Goal: Information Seeking & Learning: Learn about a topic

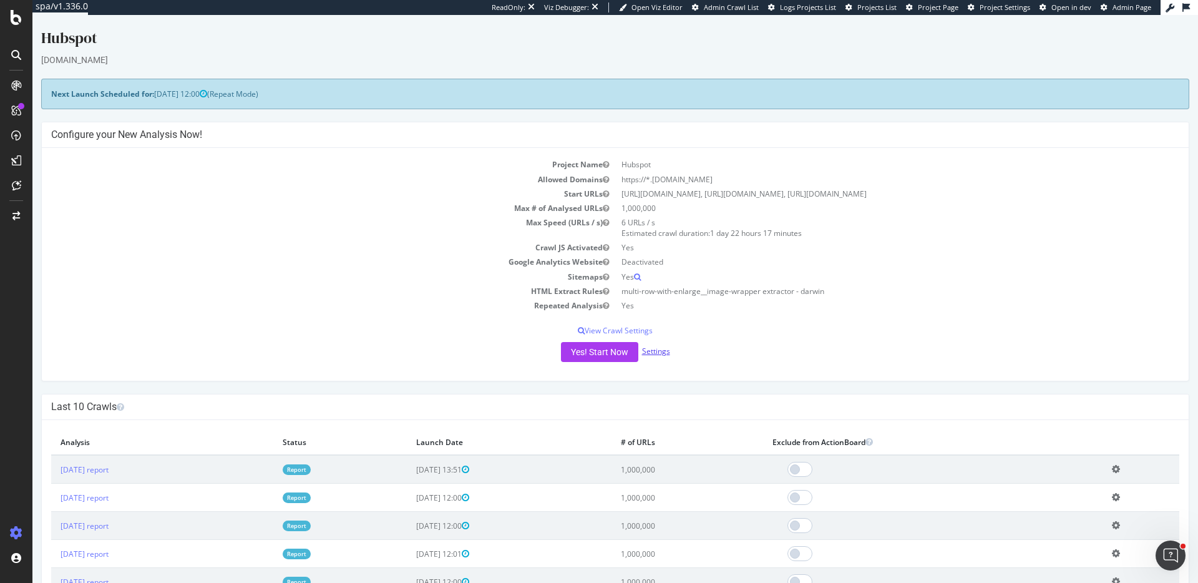
click at [657, 353] on link "Settings" at bounding box center [656, 351] width 28 height 11
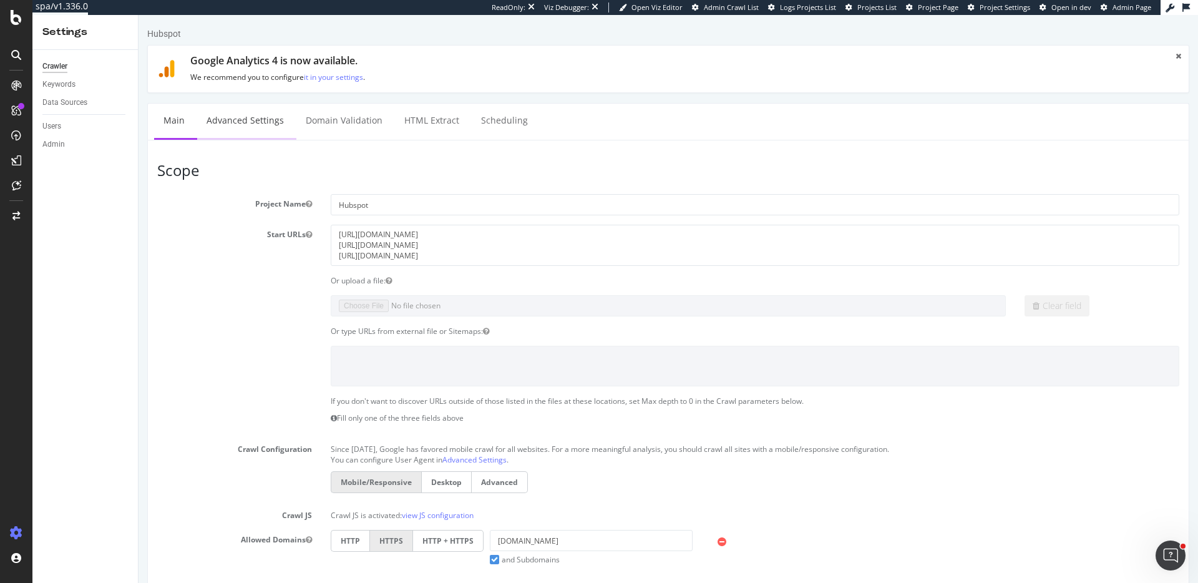
click at [279, 121] on link "Advanced Settings" at bounding box center [245, 121] width 96 height 34
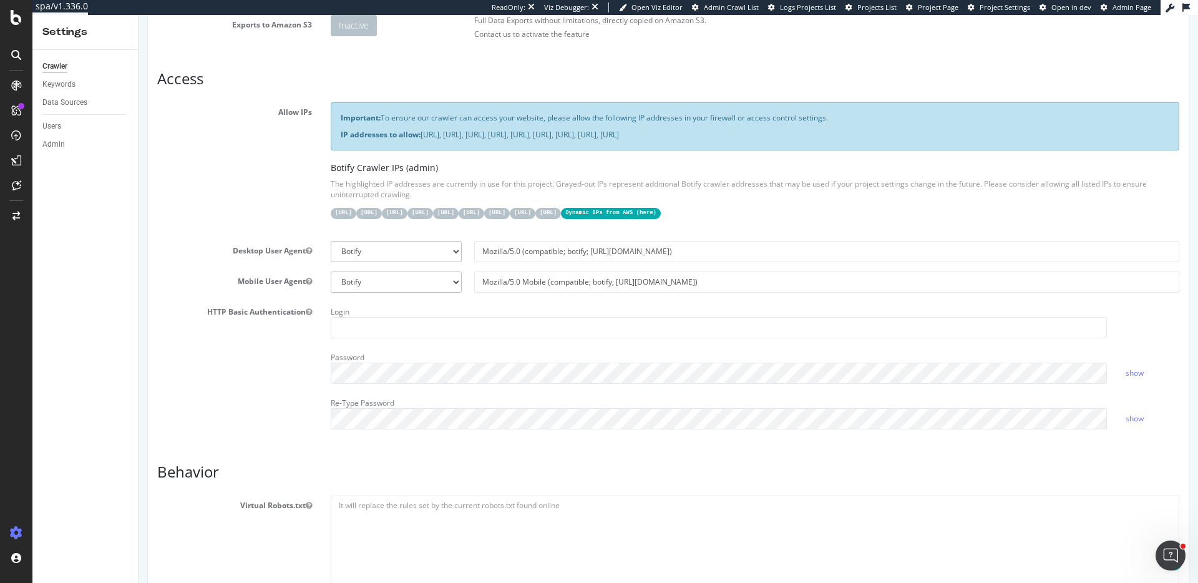
scroll to position [137, 0]
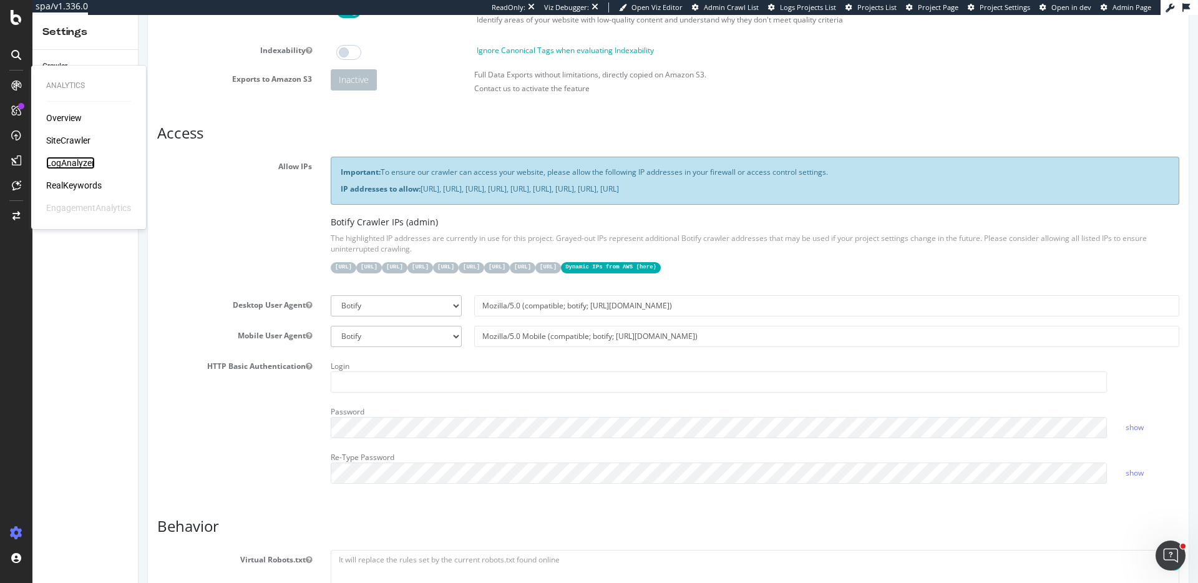
click at [87, 161] on div "LogAnalyzer" at bounding box center [70, 163] width 49 height 12
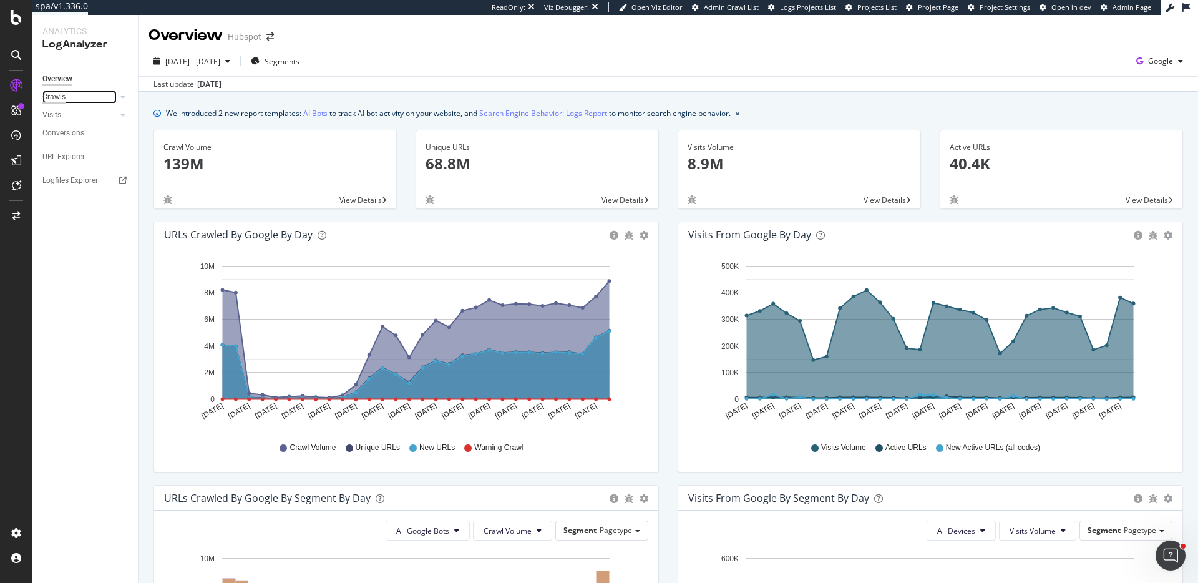
click at [58, 96] on div "Crawls" at bounding box center [53, 97] width 23 height 13
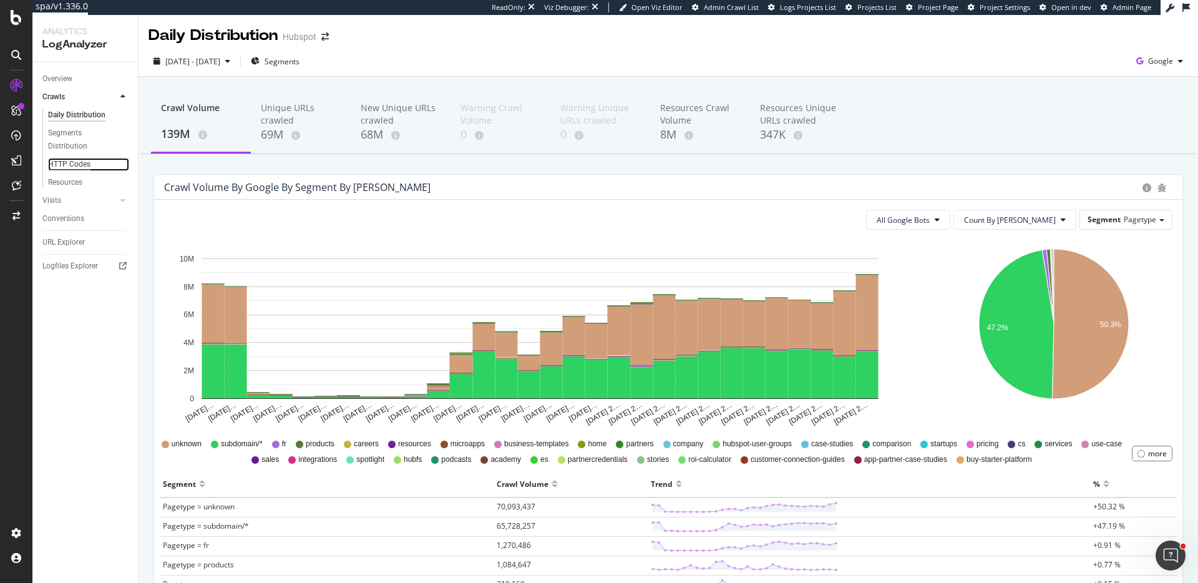
click at [74, 164] on div "HTTP Codes" at bounding box center [69, 164] width 42 height 13
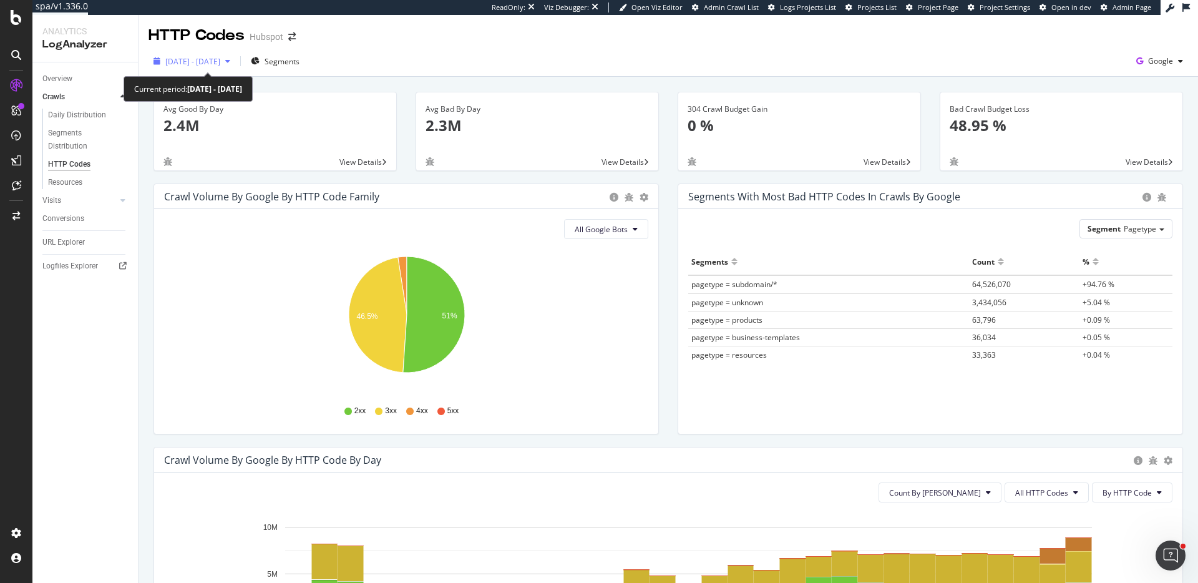
click at [210, 55] on div "[DATE] - [DATE]" at bounding box center [192, 61] width 87 height 19
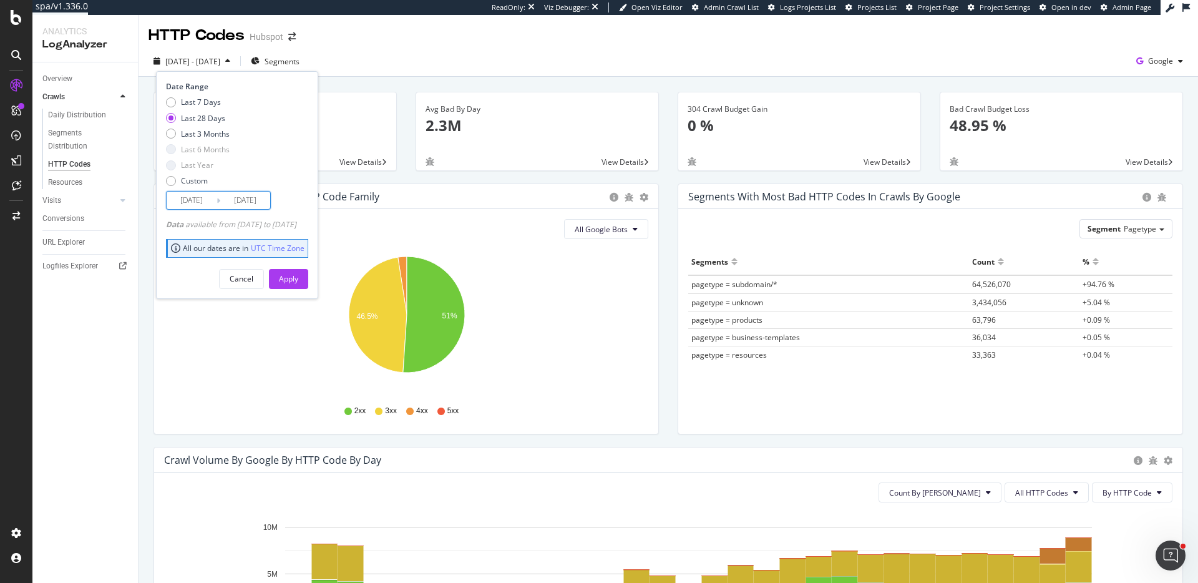
click at [207, 201] on input "[DATE]" at bounding box center [192, 200] width 50 height 17
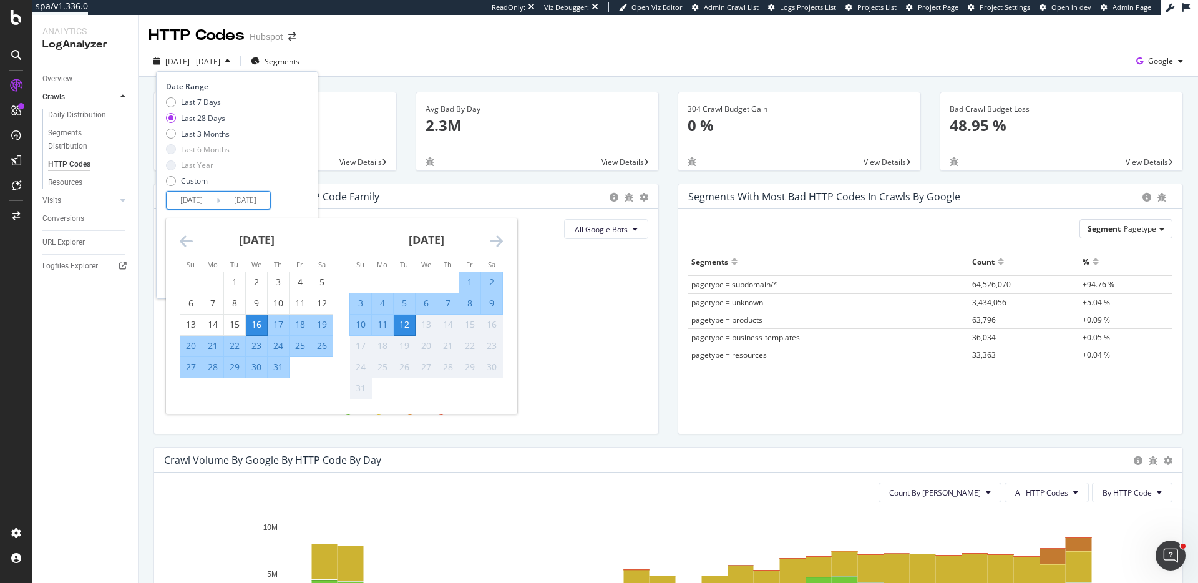
click at [437, 72] on div "[DATE] - [DATE] Segments Date Range Last 7 Days Last 28 Days Last 3 Months Last…" at bounding box center [669, 63] width 1060 height 25
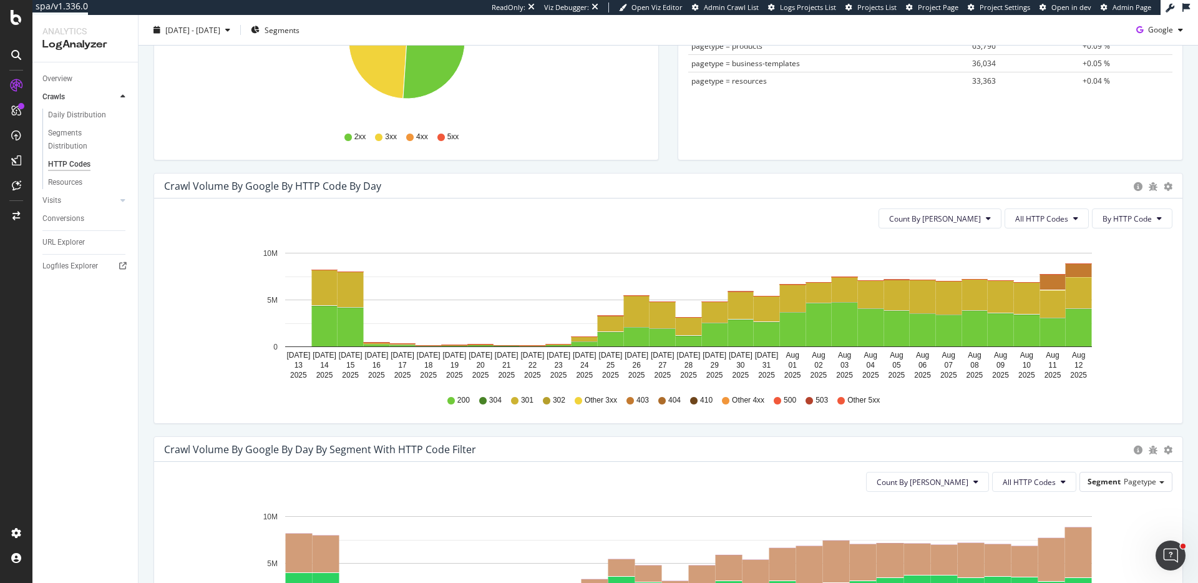
scroll to position [248, 0]
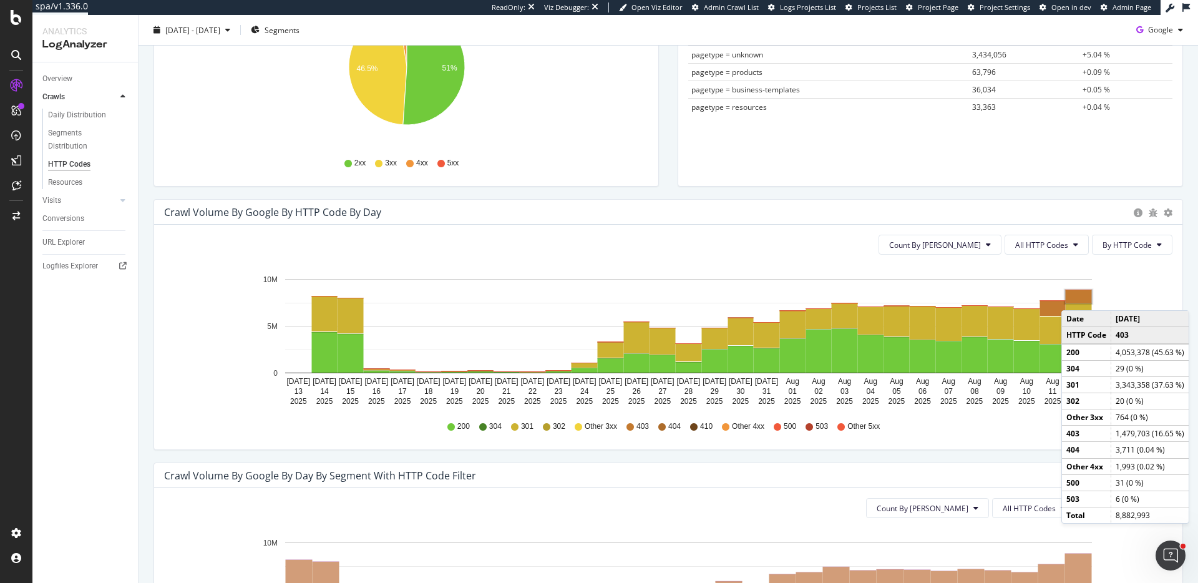
click at [1074, 298] on rect "A chart." at bounding box center [1079, 296] width 26 height 13
